Goal: Task Accomplishment & Management: Manage account settings

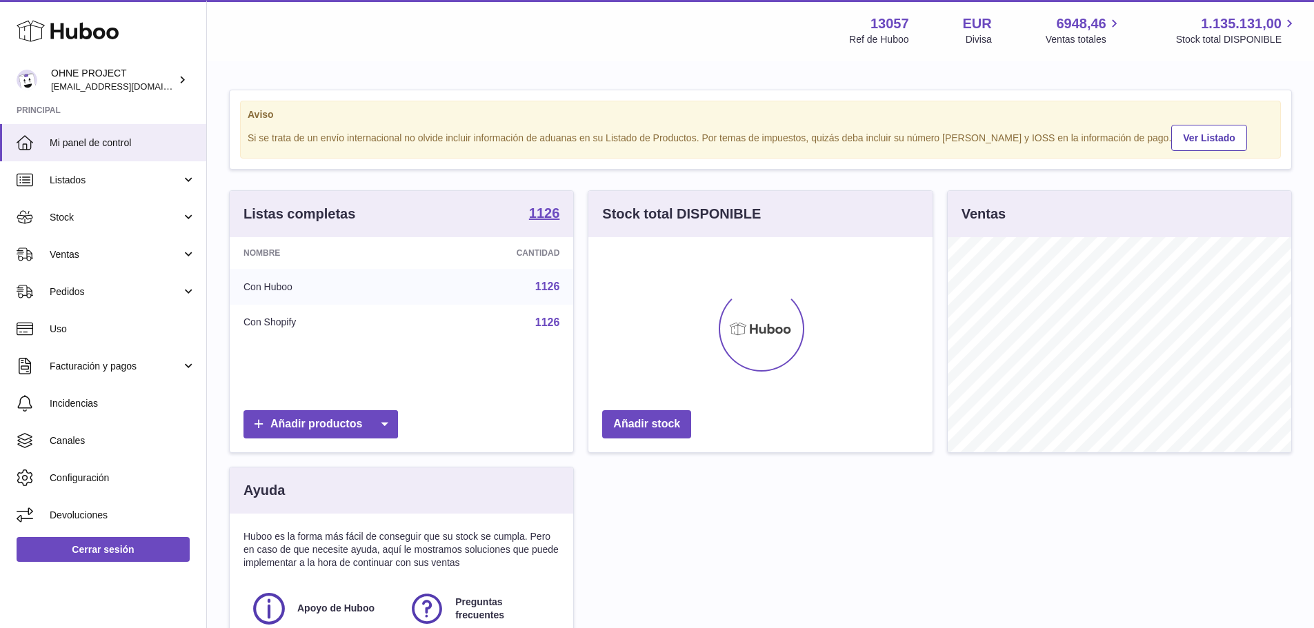
scroll to position [215, 344]
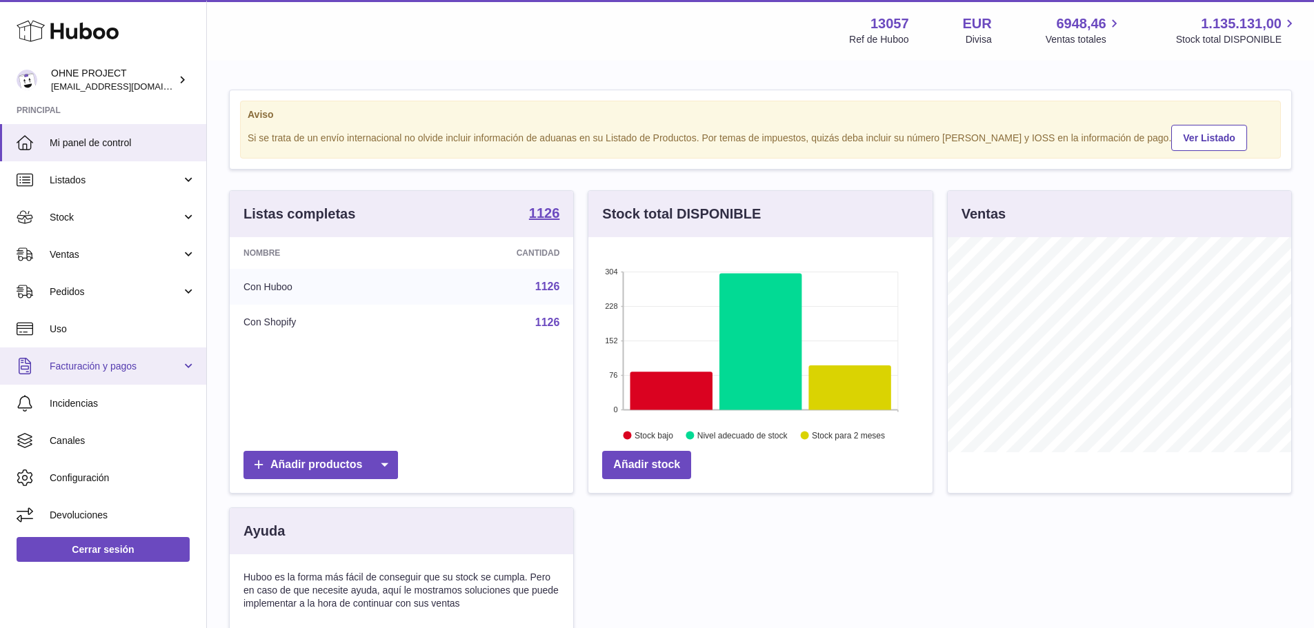
click at [97, 368] on span "Facturación y pagos" at bounding box center [116, 366] width 132 height 13
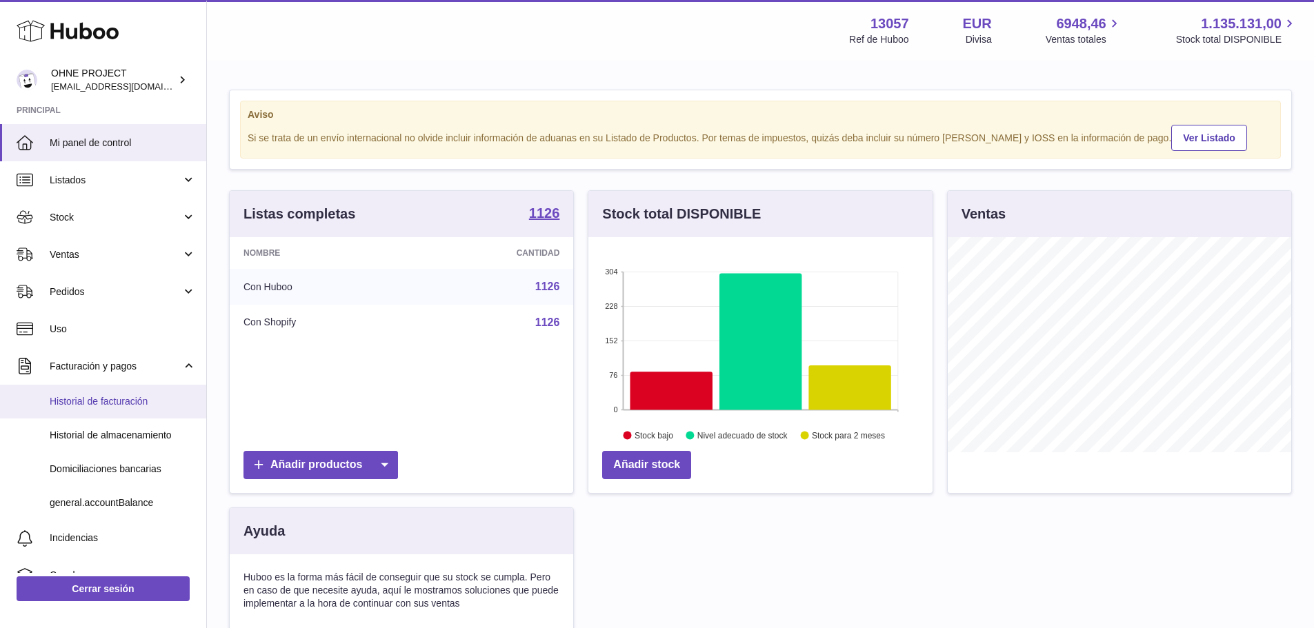
click at [94, 399] on span "Historial de facturación" at bounding box center [123, 401] width 146 height 13
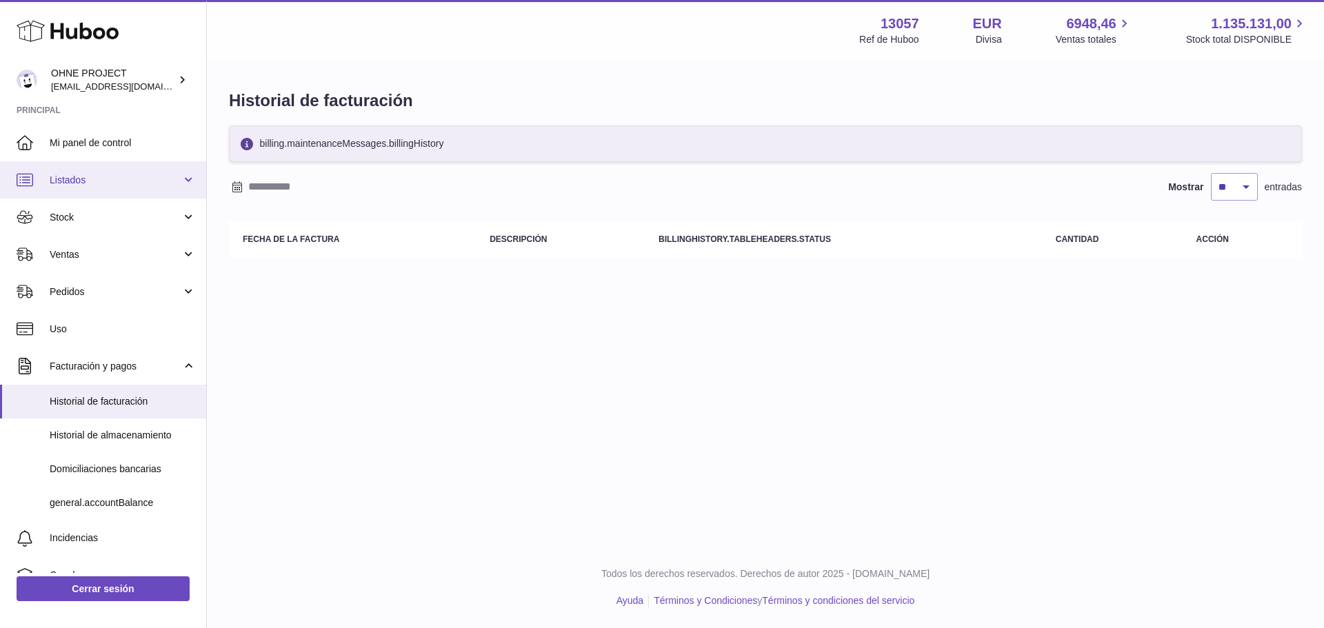
click at [186, 175] on link "Listados" at bounding box center [103, 179] width 206 height 37
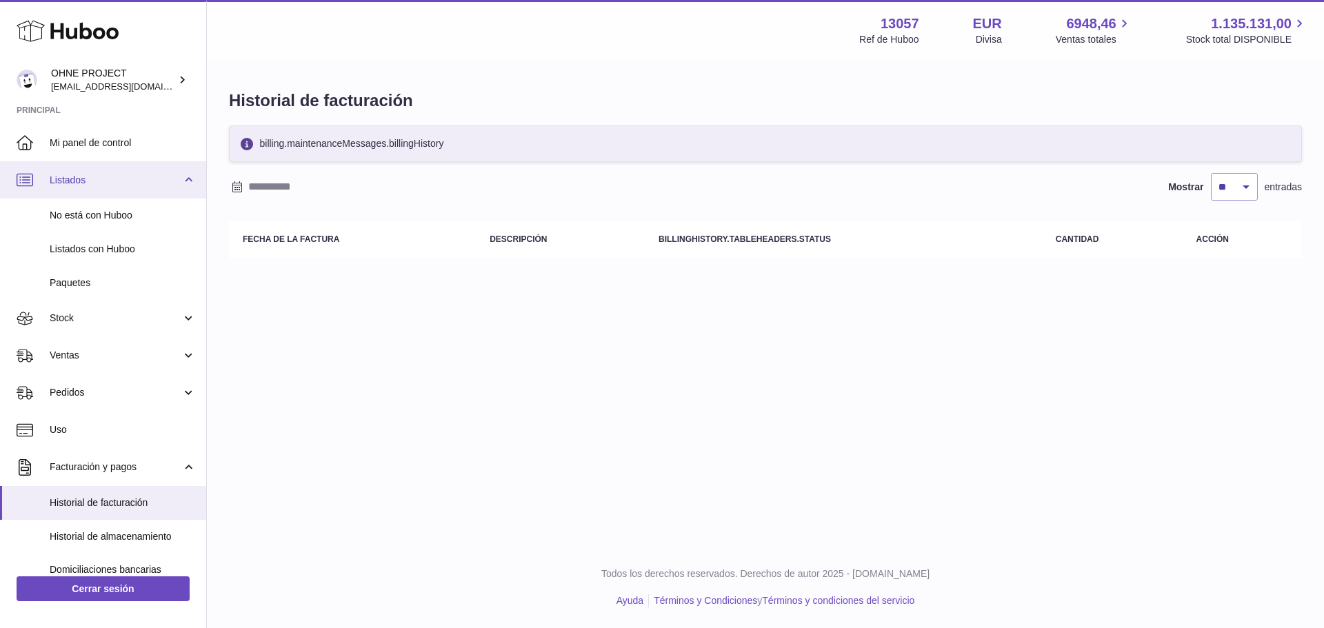
click at [186, 175] on link "Listados" at bounding box center [103, 179] width 206 height 37
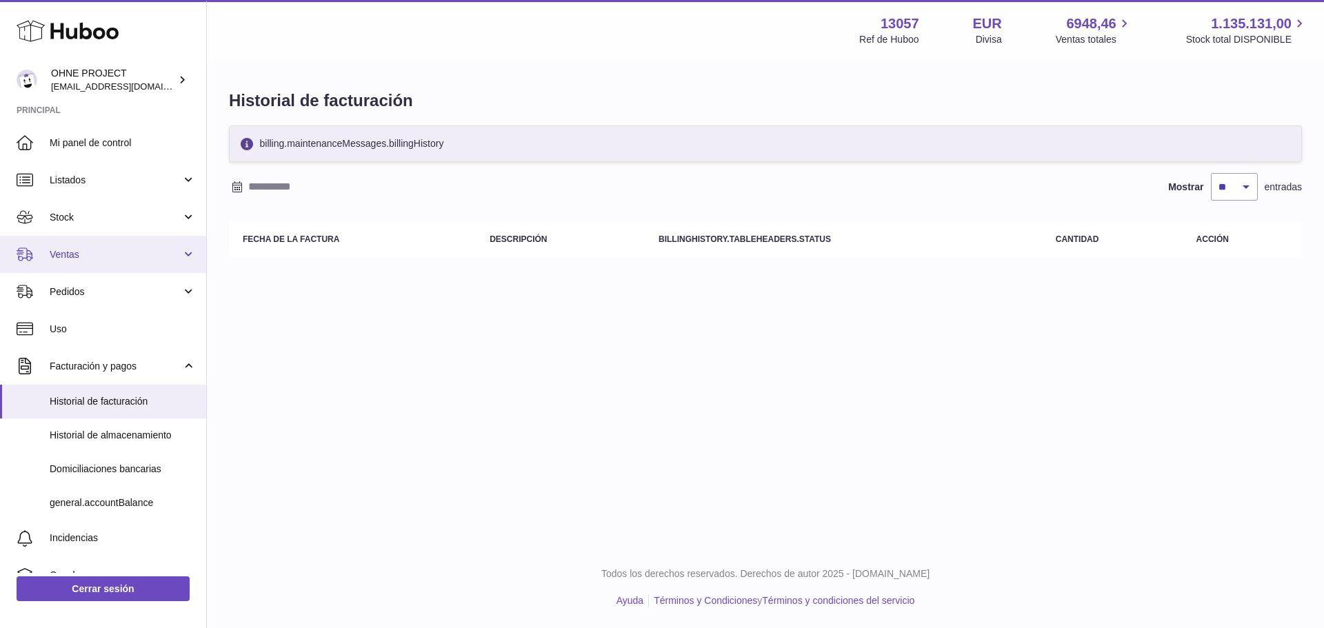
click at [187, 243] on link "Ventas" at bounding box center [103, 254] width 206 height 37
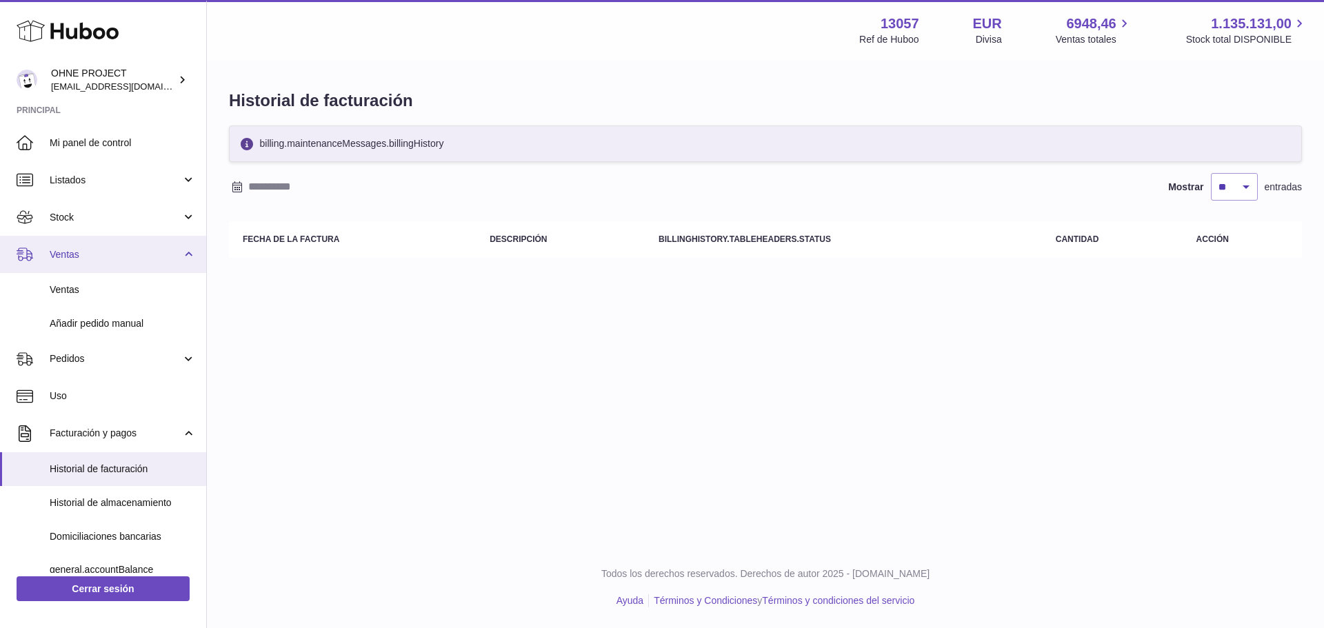
click at [187, 243] on link "Ventas" at bounding box center [103, 254] width 206 height 37
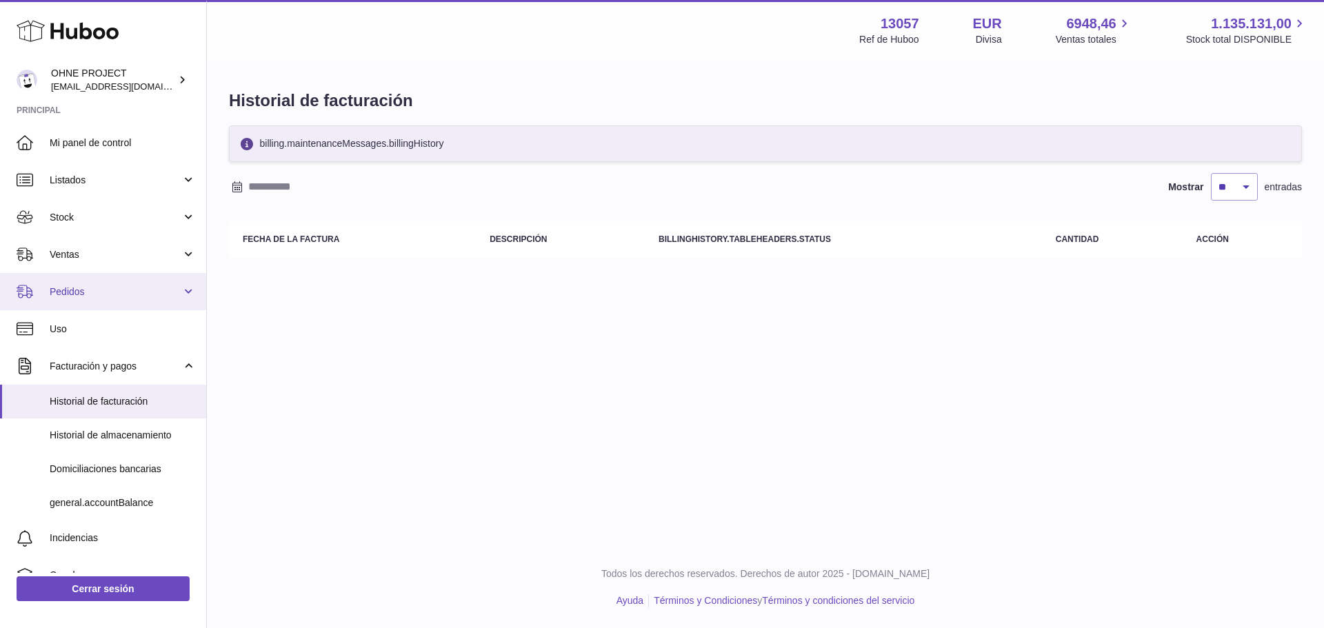
click at [186, 290] on link "Pedidos" at bounding box center [103, 291] width 206 height 37
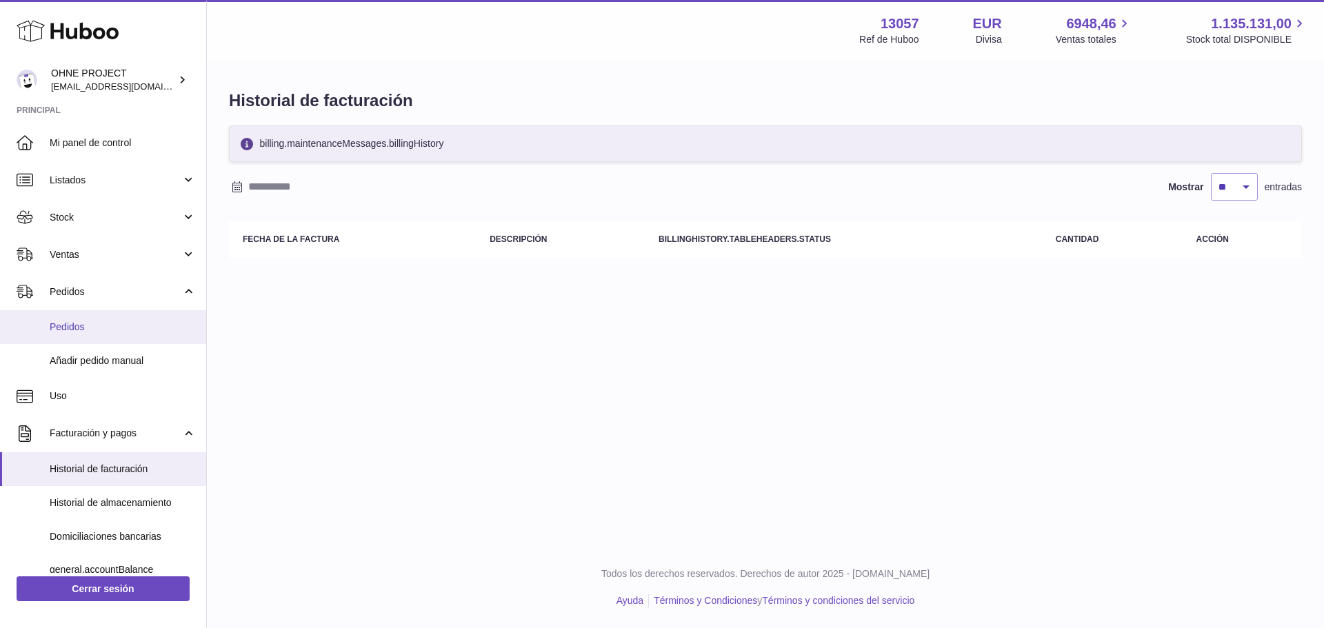
click at [74, 327] on span "Pedidos" at bounding box center [123, 327] width 146 height 13
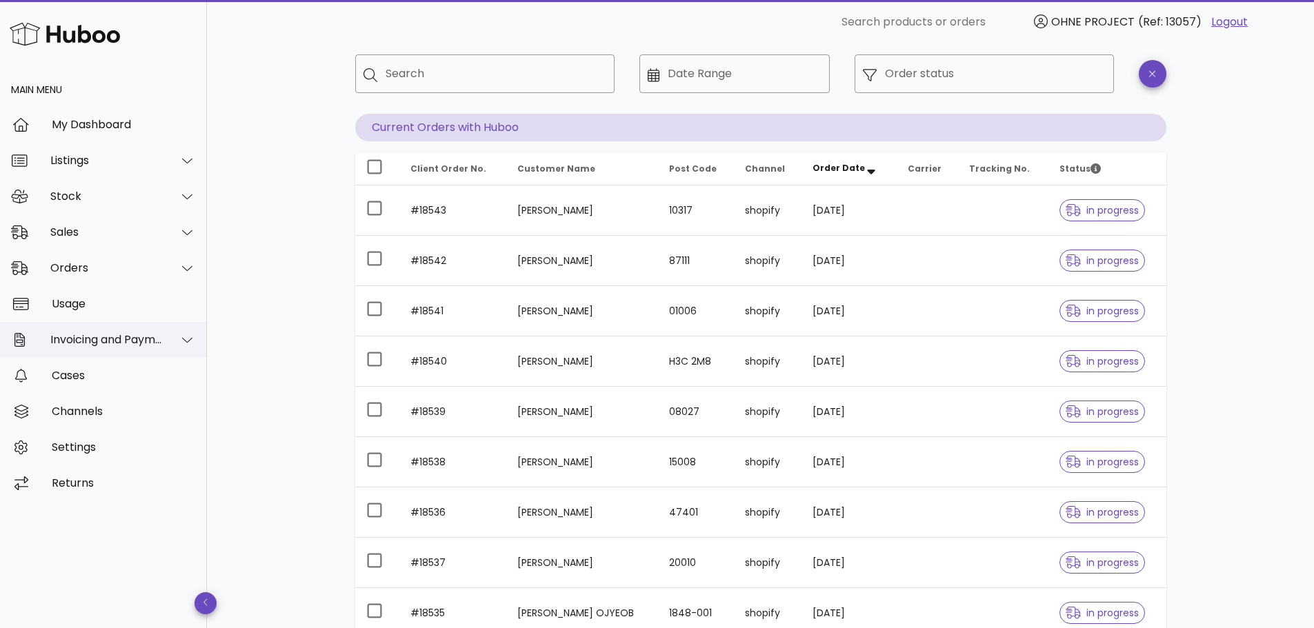
scroll to position [69, 0]
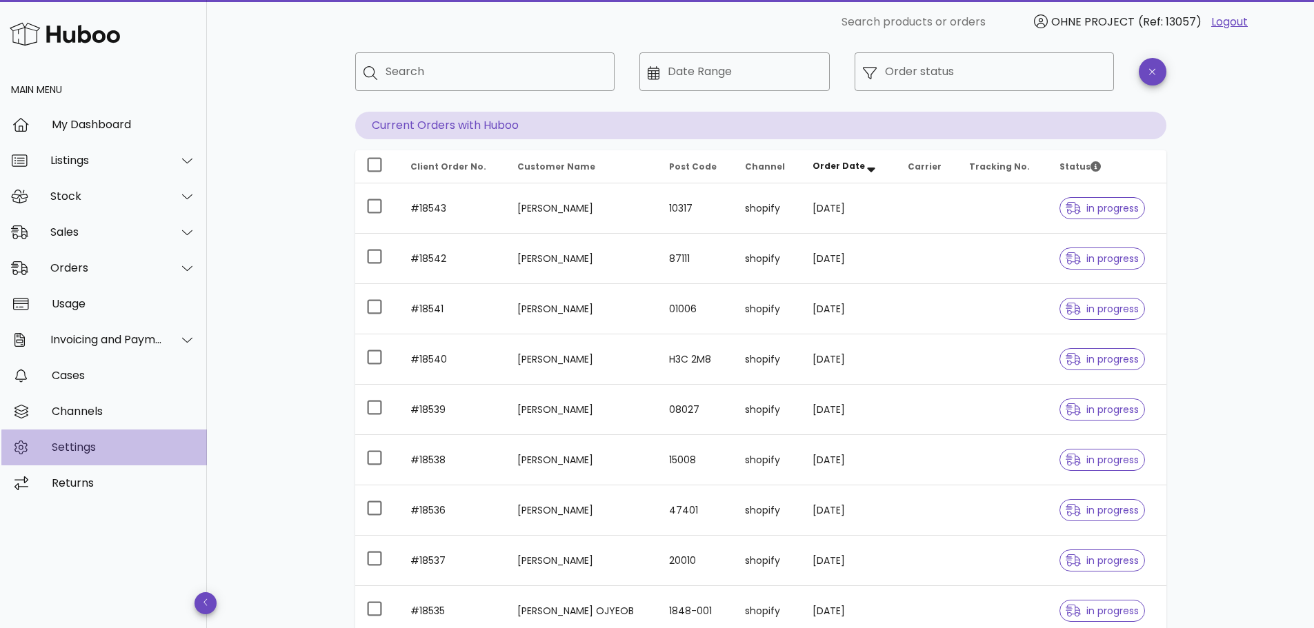
click at [68, 448] on div "Settings" at bounding box center [124, 447] width 144 height 13
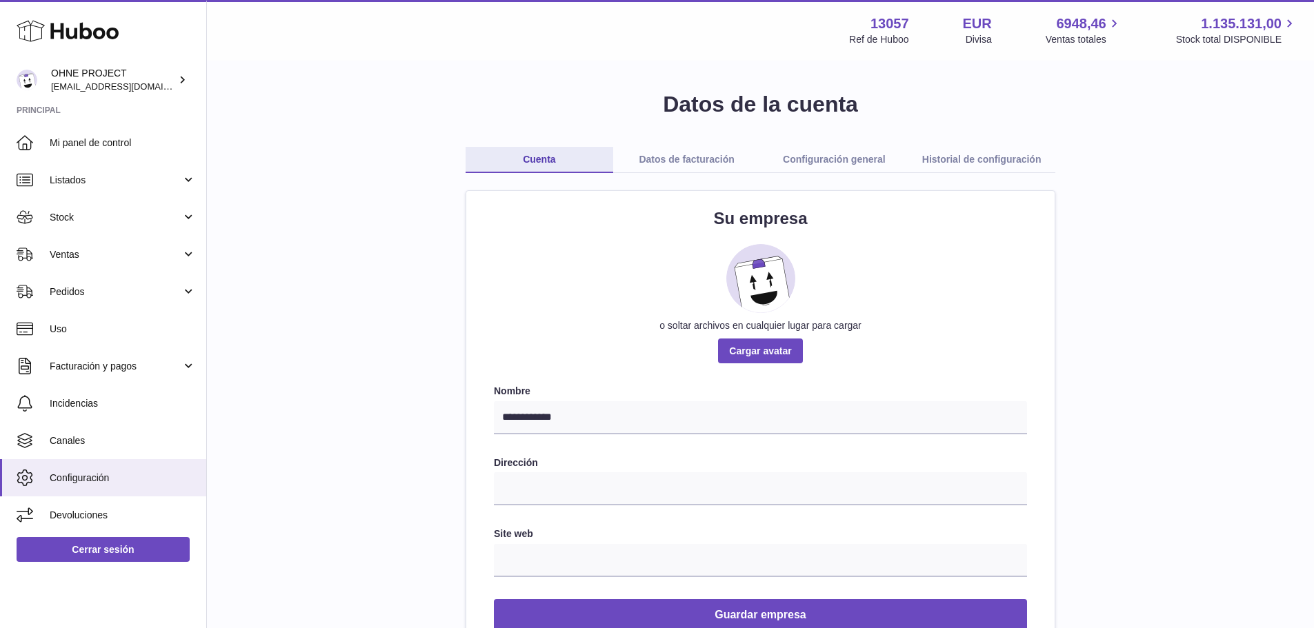
click at [659, 162] on link "Datos de facturación" at bounding box center [687, 160] width 148 height 26
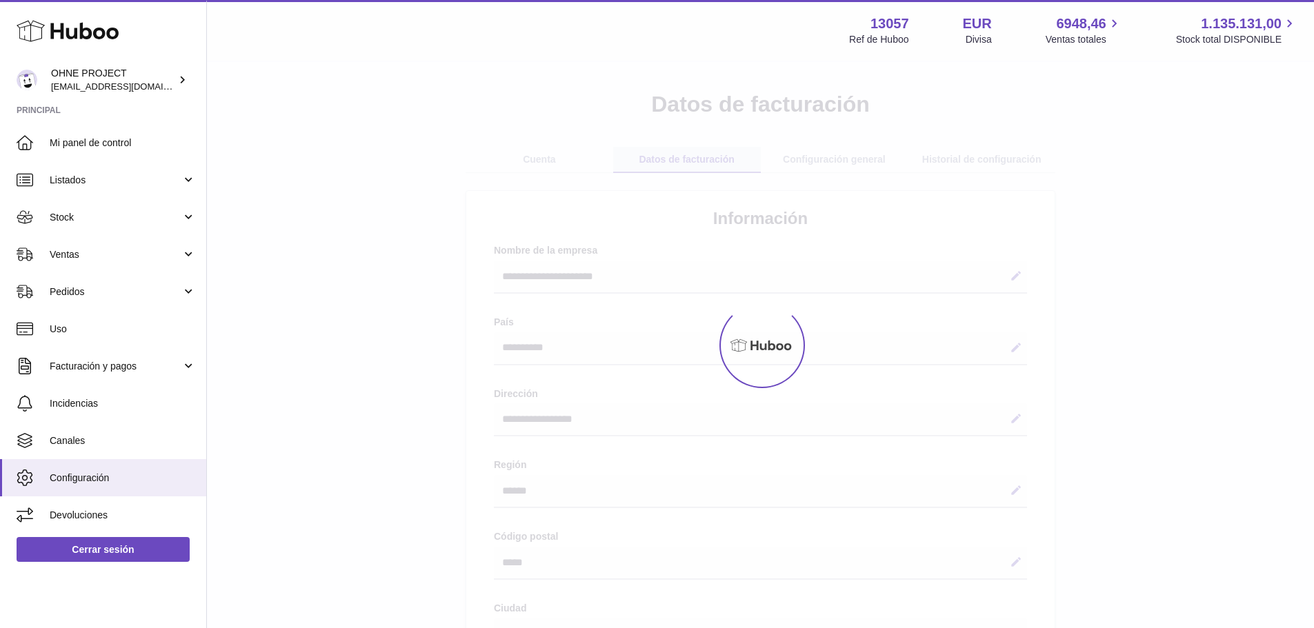
select select "**"
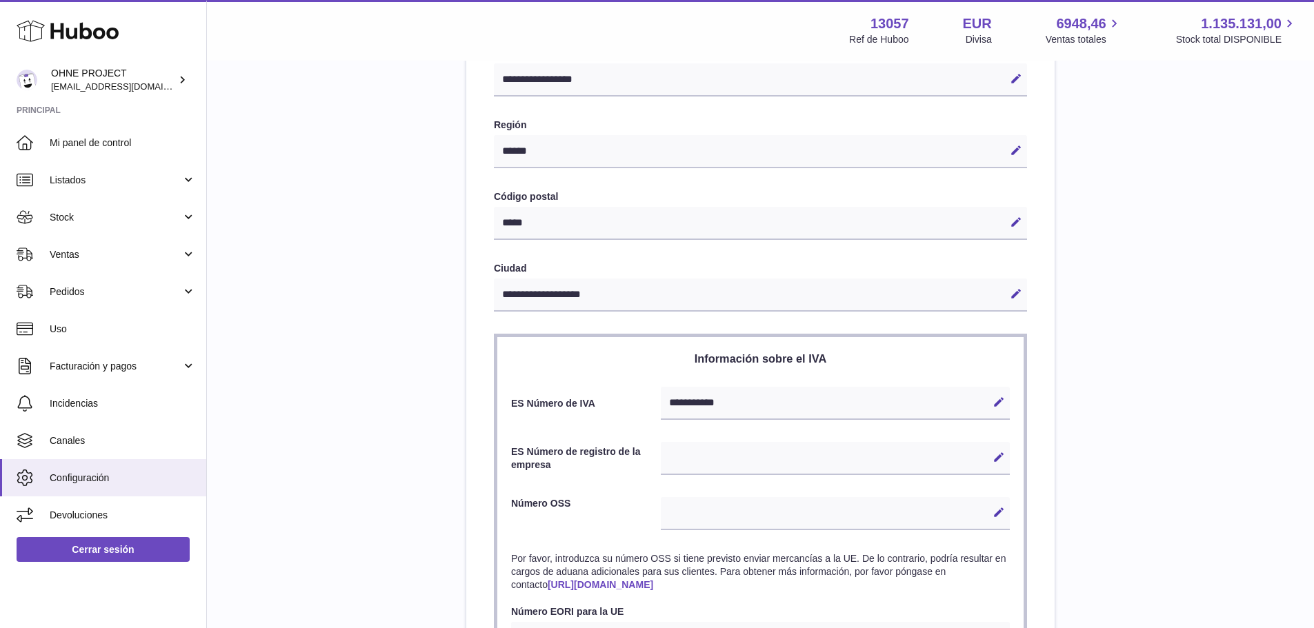
scroll to position [345, 0]
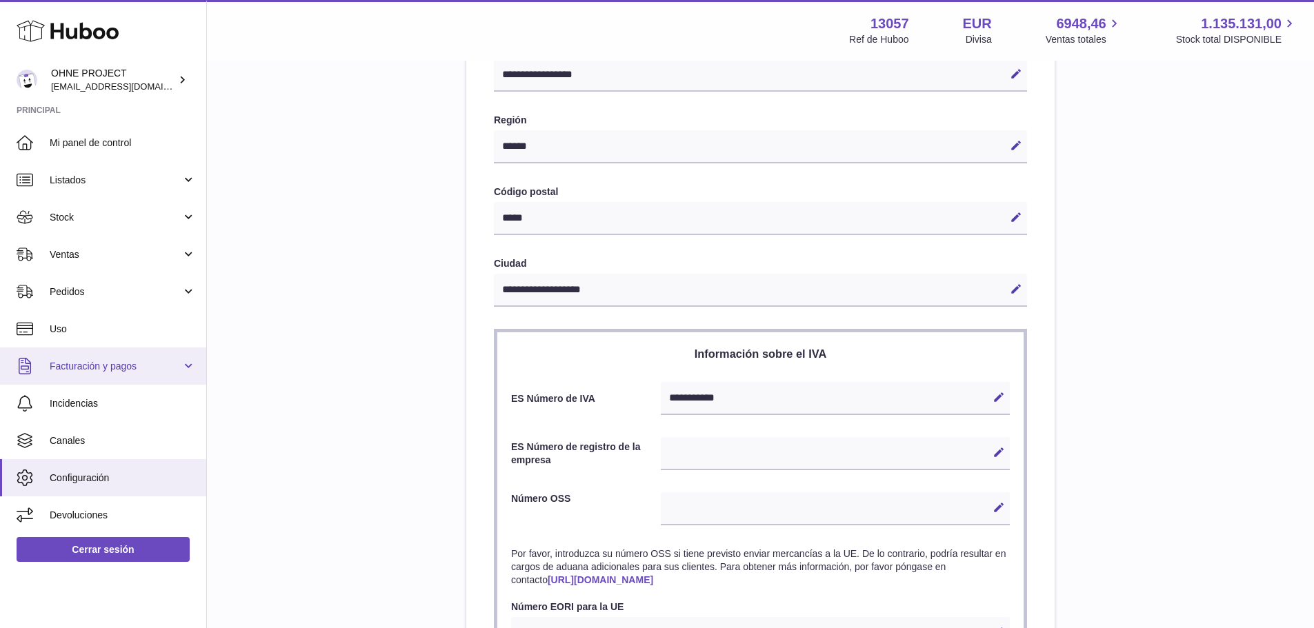
click at [129, 363] on span "Facturación y pagos" at bounding box center [116, 366] width 132 height 13
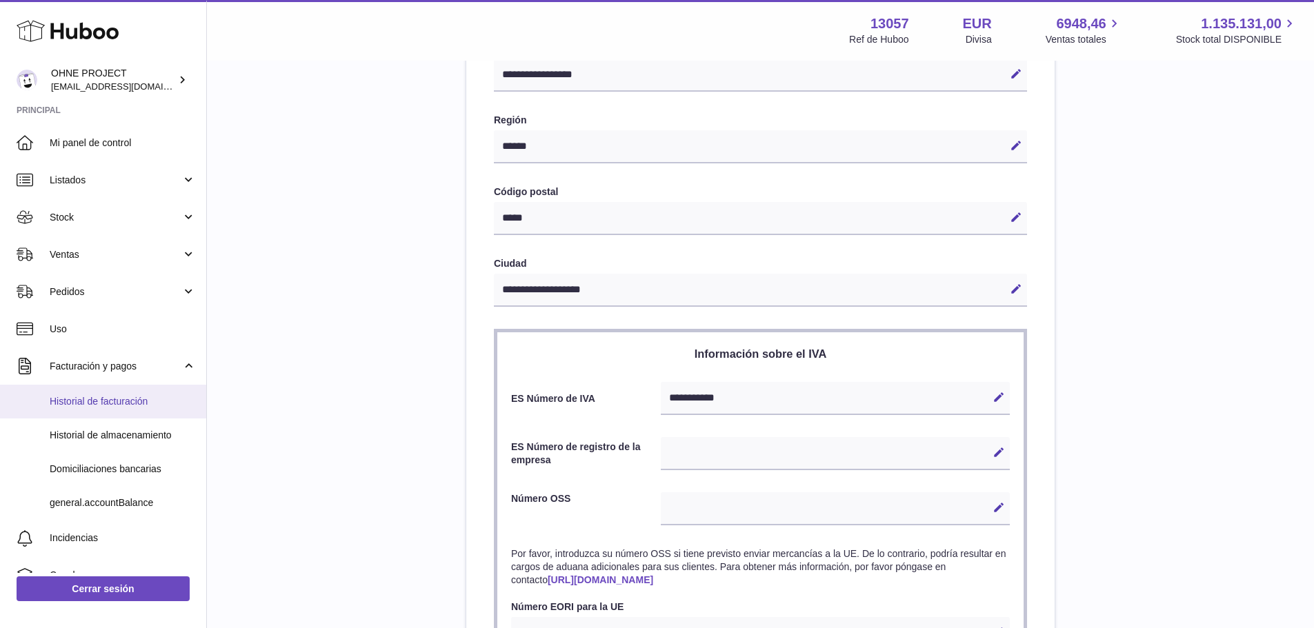
click at [66, 398] on span "Historial de facturación" at bounding box center [123, 401] width 146 height 13
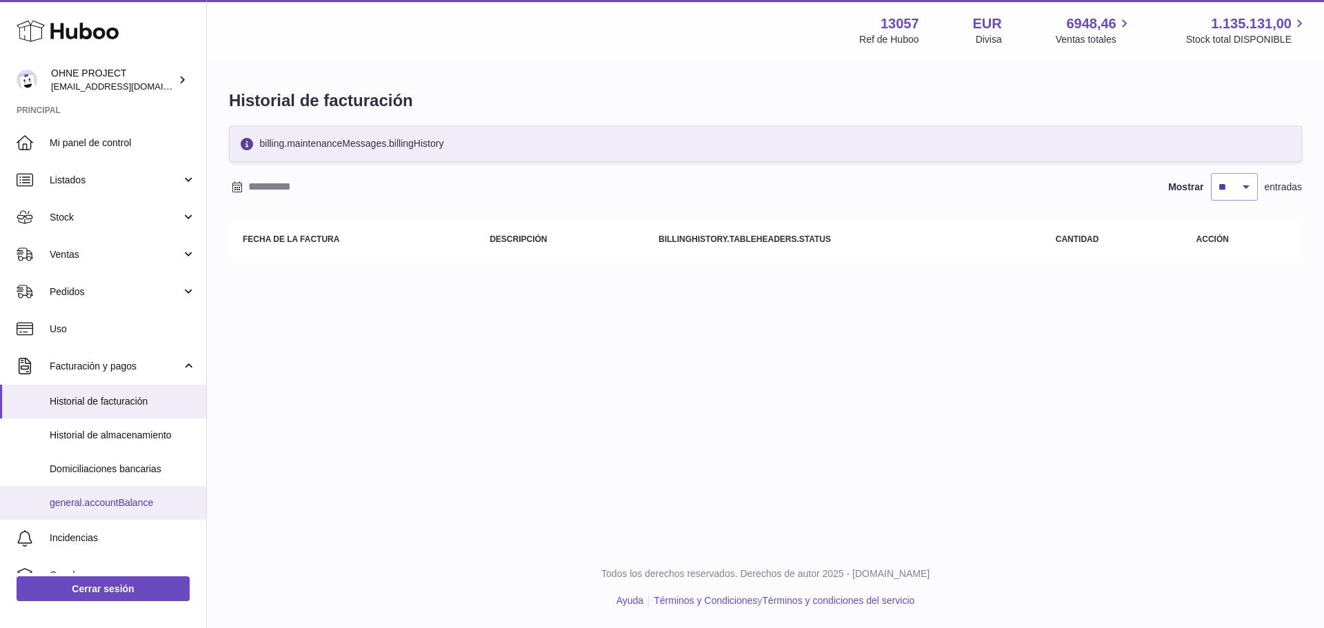
click at [103, 499] on span "general.accountBalance" at bounding box center [123, 502] width 146 height 13
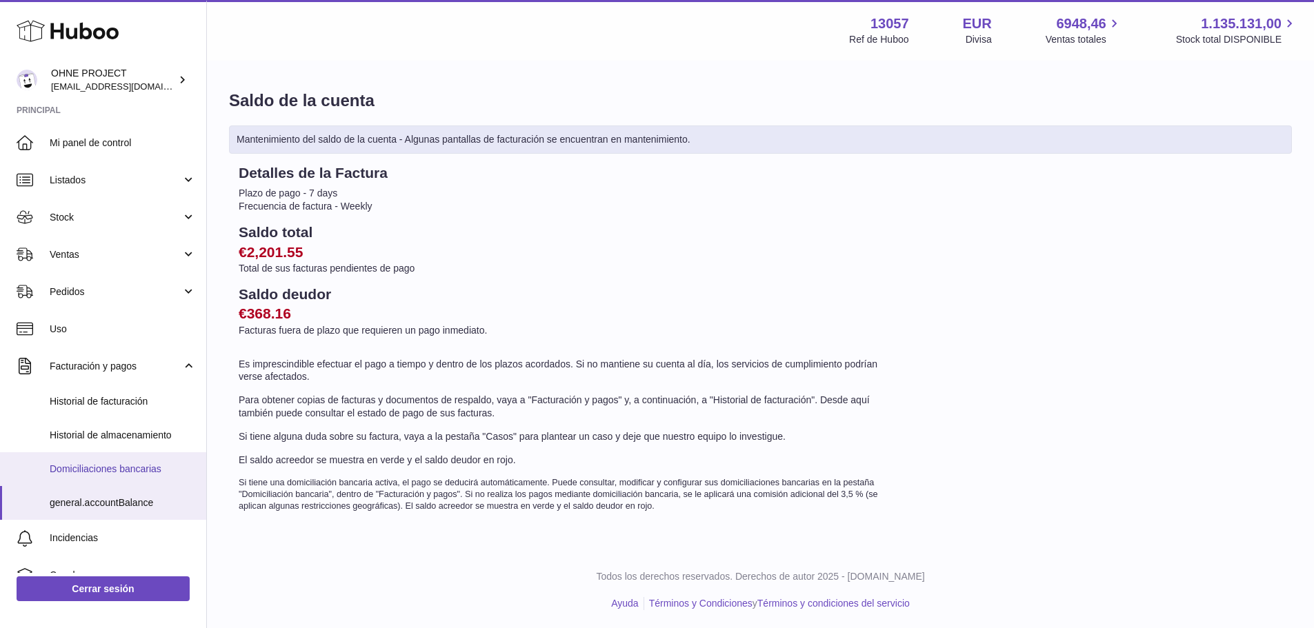
click at [117, 470] on span "Domiciliaciones bancarias" at bounding box center [123, 469] width 146 height 13
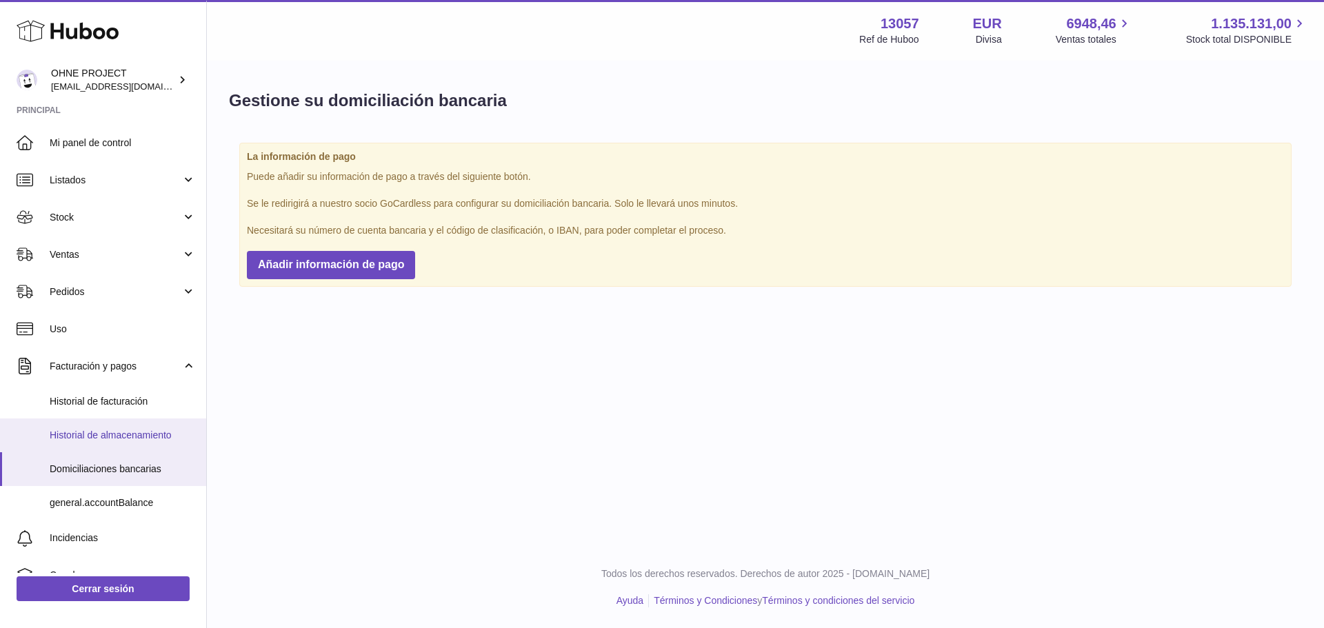
click at [121, 438] on span "Historial de almacenamiento" at bounding box center [123, 435] width 146 height 13
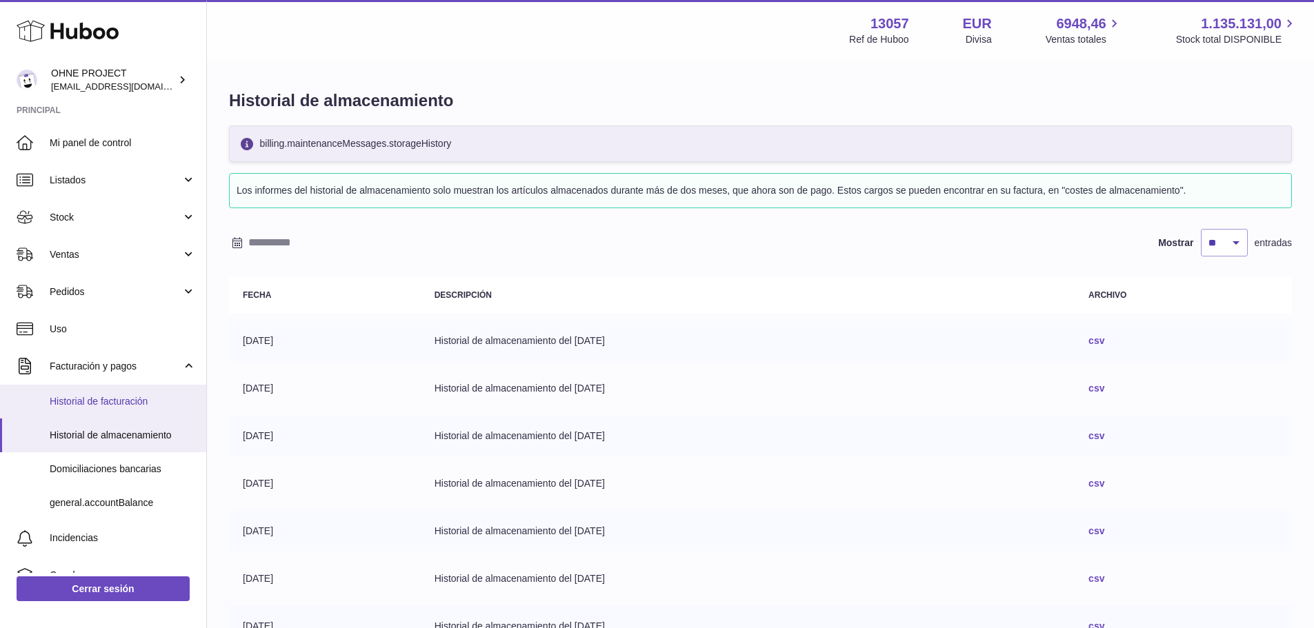
click at [91, 393] on link "Historial de facturación" at bounding box center [103, 402] width 206 height 34
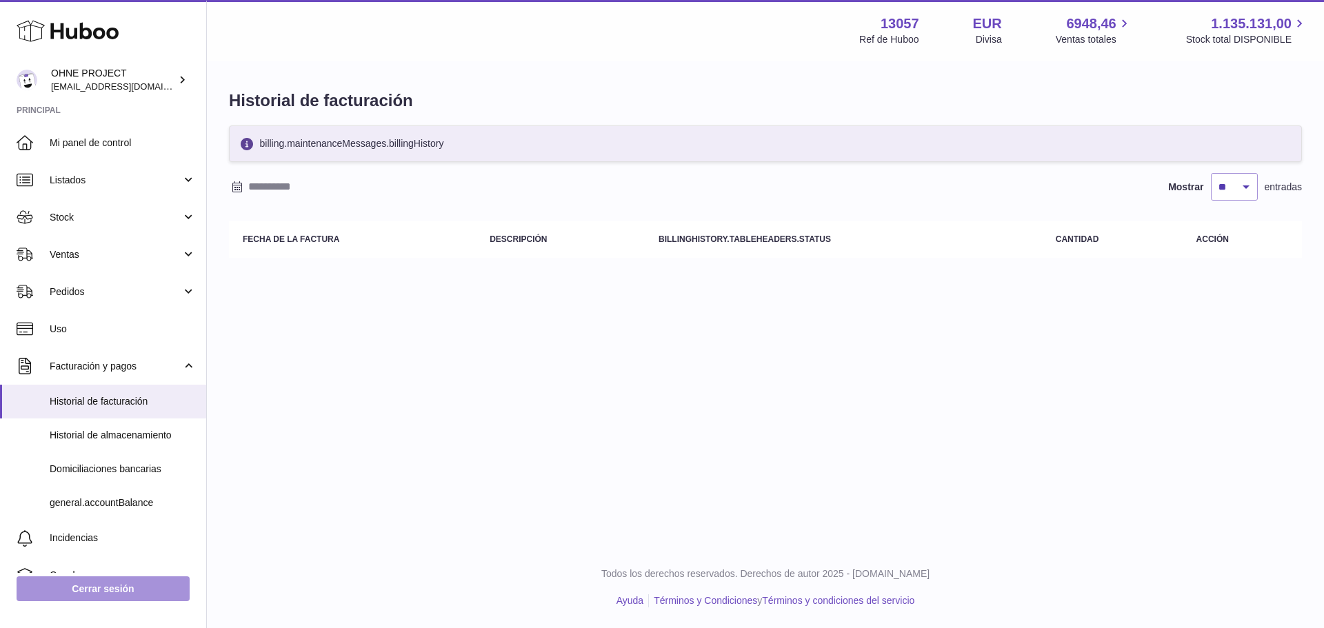
click at [110, 587] on link "Cerrar sesión" at bounding box center [103, 588] width 173 height 25
